Goal: Task Accomplishment & Management: Use online tool/utility

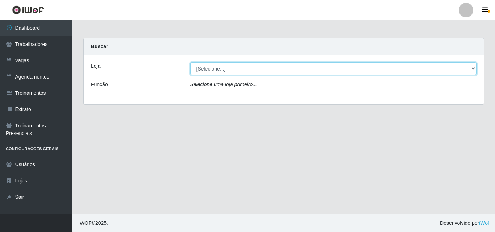
click at [233, 73] on select "[Selecione...] Famiglia [PERSON_NAME] - Ristorante [PERSON_NAME]" at bounding box center [333, 68] width 286 height 13
select select "267"
click at [190, 62] on select "[Selecione...] Famiglia [PERSON_NAME] - Ristorante [PERSON_NAME]" at bounding box center [333, 68] width 286 height 13
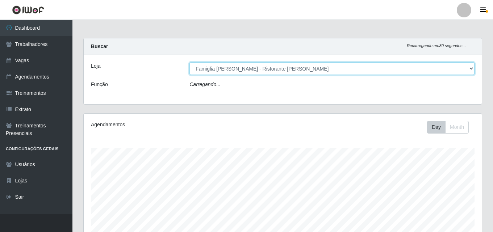
scroll to position [150, 398]
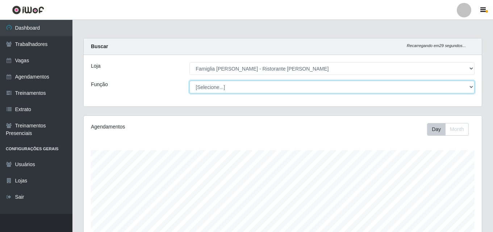
click at [236, 92] on select "[Selecione...] ASG ASG + ASG ++ Auxiliar de Cozinha Auxiliar de Cozinha + Auxil…" at bounding box center [331, 87] width 285 height 13
select select "16"
click at [189, 81] on select "[Selecione...] ASG ASG + ASG ++ Auxiliar de Cozinha Auxiliar de Cozinha + Auxil…" at bounding box center [331, 87] width 285 height 13
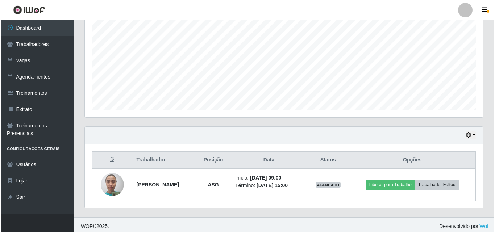
scroll to position [152, 0]
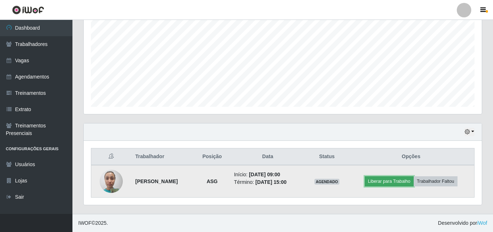
click at [381, 181] on button "Liberar para Trabalho" at bounding box center [389, 181] width 49 height 10
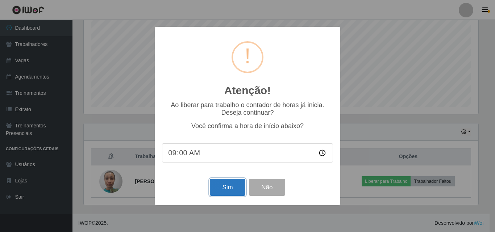
click at [232, 186] on button "Sim" at bounding box center [227, 187] width 35 height 17
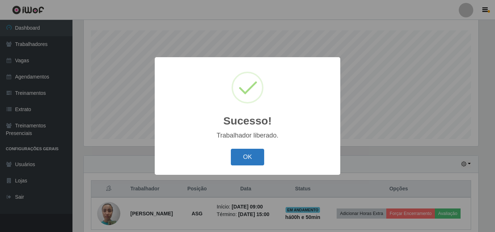
click at [258, 161] on button "OK" at bounding box center [248, 157] width 34 height 17
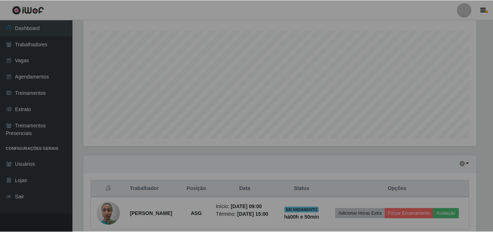
scroll to position [150, 398]
